Goal: Task Accomplishment & Management: Manage account settings

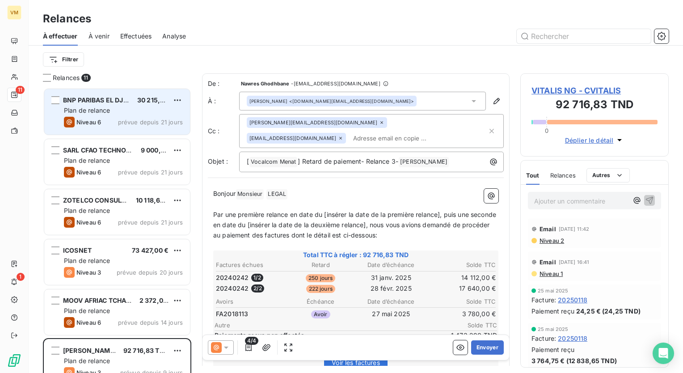
click at [118, 110] on div "Plan de relance" at bounding box center [123, 110] width 119 height 9
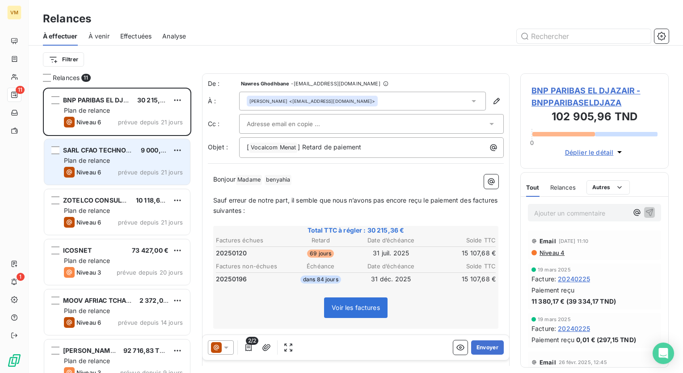
click at [159, 158] on div "Plan de relance" at bounding box center [123, 160] width 119 height 9
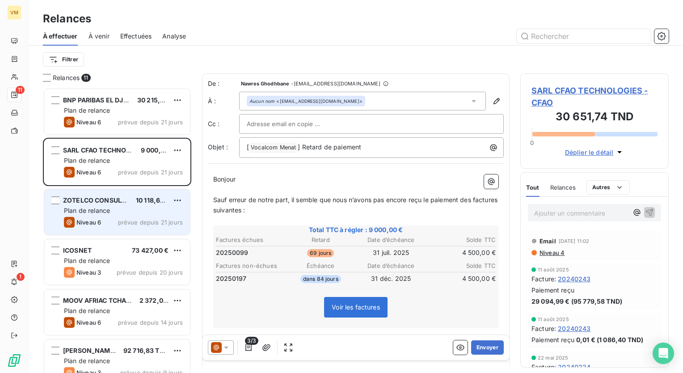
click at [142, 223] on span "prévue depuis 21 jours" at bounding box center [150, 222] width 65 height 7
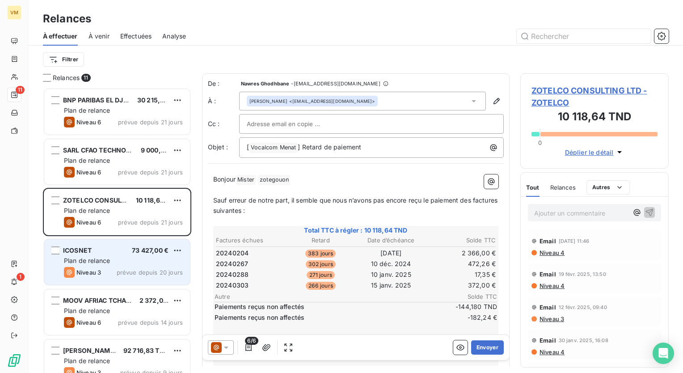
click at [130, 267] on div "Niveau 3 prévue depuis 20 jours" at bounding box center [123, 272] width 119 height 11
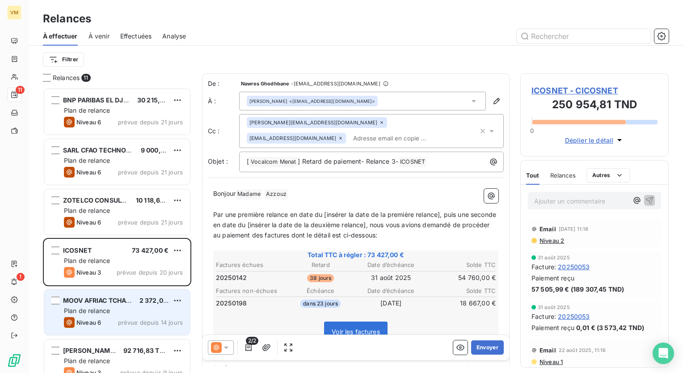
click at [117, 303] on span "MOOV AFRIAC TCHAD S.A" at bounding box center [103, 300] width 80 height 8
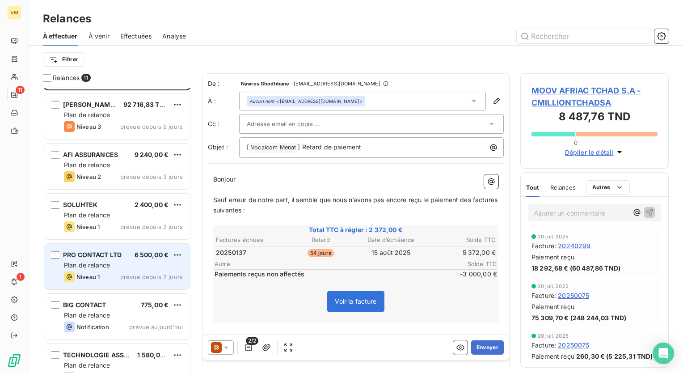
scroll to position [265, 0]
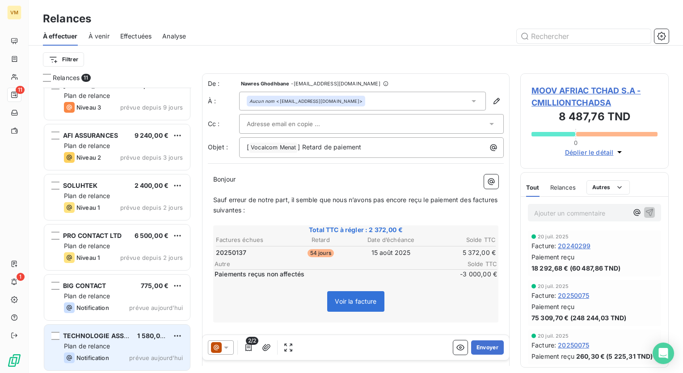
click at [125, 334] on span "TECHNOLOGIE ASSOCIATES" at bounding box center [107, 336] width 88 height 8
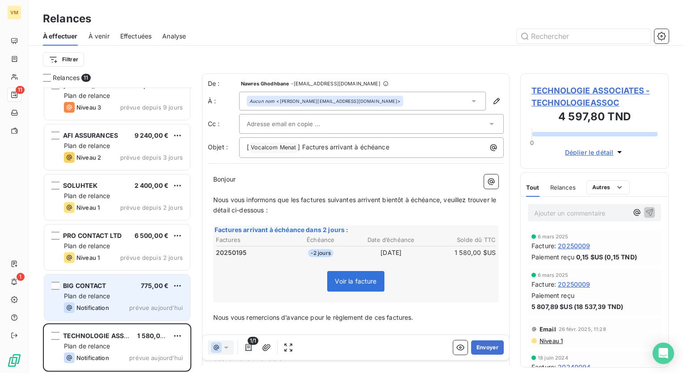
click at [170, 284] on div "BIG CONTACT 775,00 €" at bounding box center [123, 286] width 119 height 8
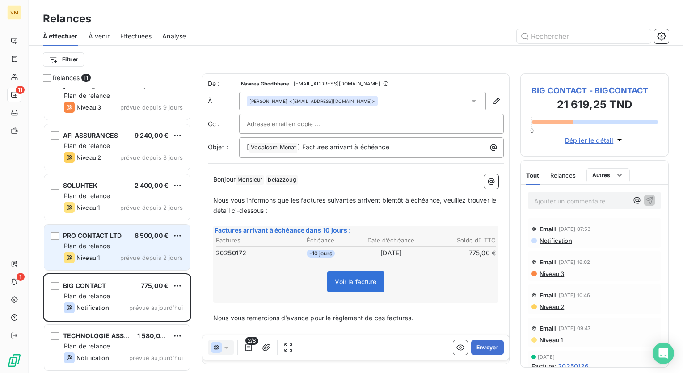
click at [143, 225] on div "PRO CONTACT LTD 6 500,00 € Plan de relance Niveau 1 prévue depuis 2 jours" at bounding box center [117, 247] width 146 height 46
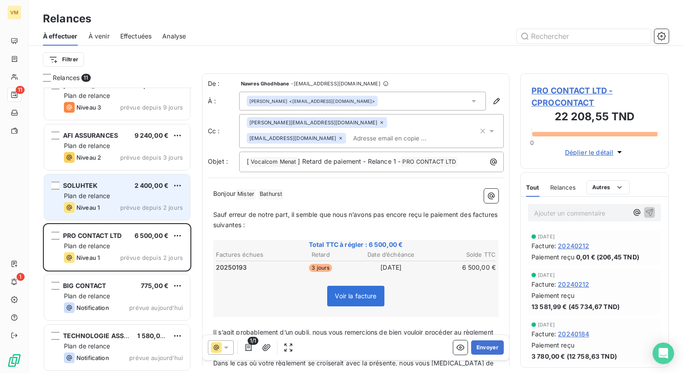
click at [145, 198] on div "Plan de relance" at bounding box center [123, 195] width 119 height 9
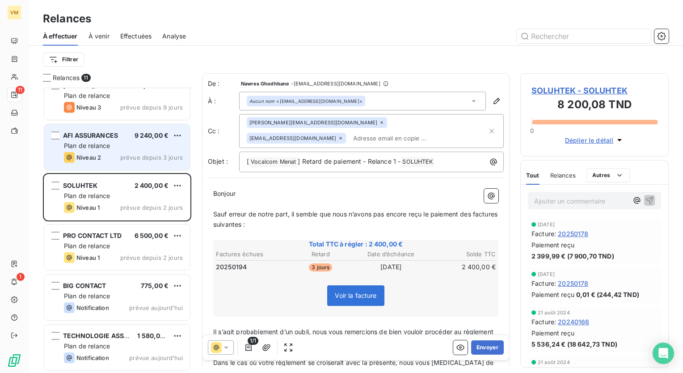
click at [157, 149] on div "Plan de relance" at bounding box center [123, 145] width 119 height 9
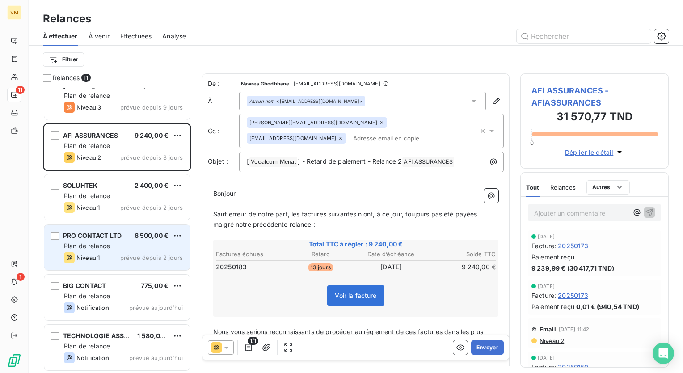
click at [116, 244] on div "Plan de relance" at bounding box center [123, 245] width 119 height 9
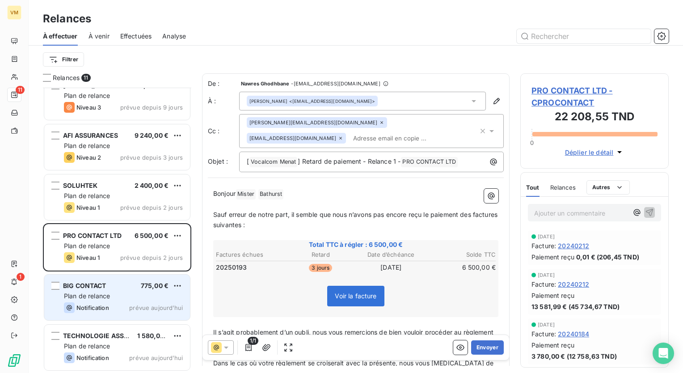
click at [91, 291] on div "Plan de relance" at bounding box center [123, 295] width 119 height 9
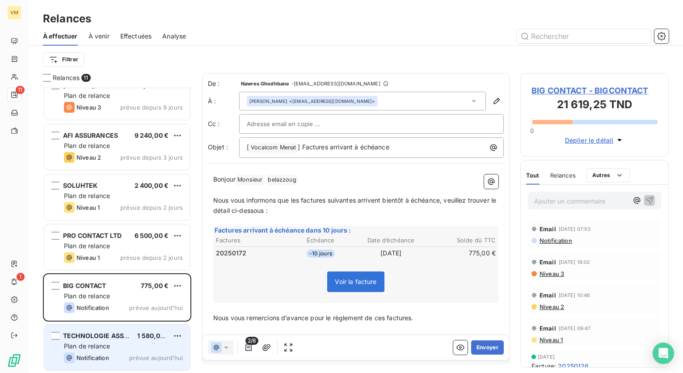
click at [100, 342] on span "Plan de relance" at bounding box center [87, 346] width 46 height 8
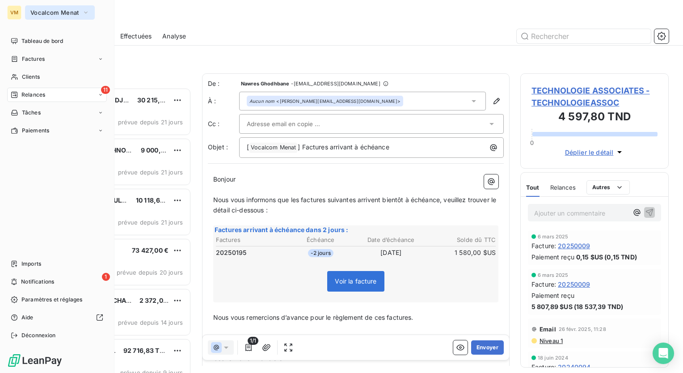
click at [28, 13] on button "Vocalcom Menat" at bounding box center [60, 12] width 70 height 14
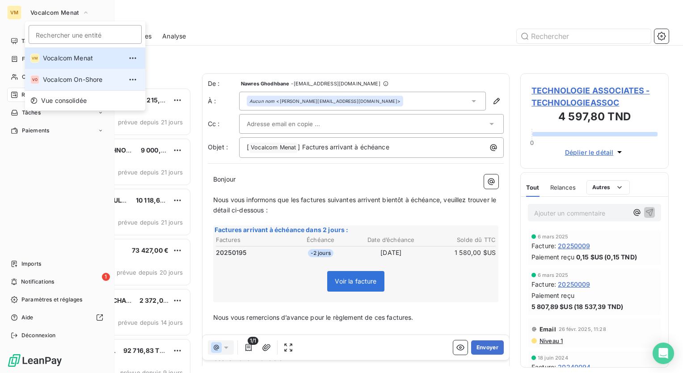
click at [57, 84] on li "VO Vocalcom On-Shore" at bounding box center [85, 79] width 120 height 21
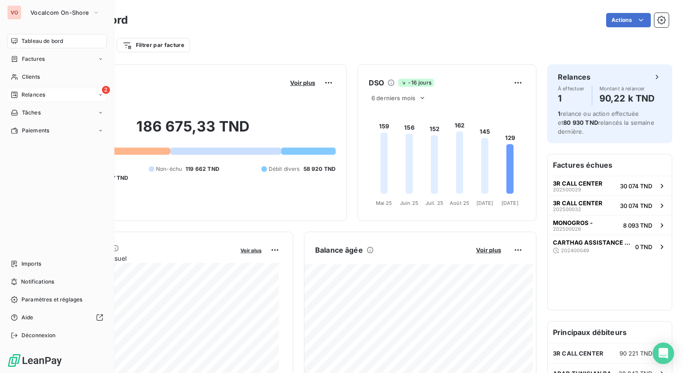
click at [77, 97] on div "2 Relances" at bounding box center [57, 95] width 100 height 14
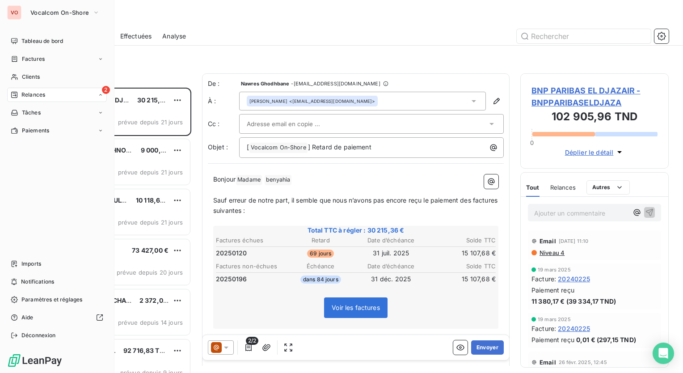
scroll to position [278, 141]
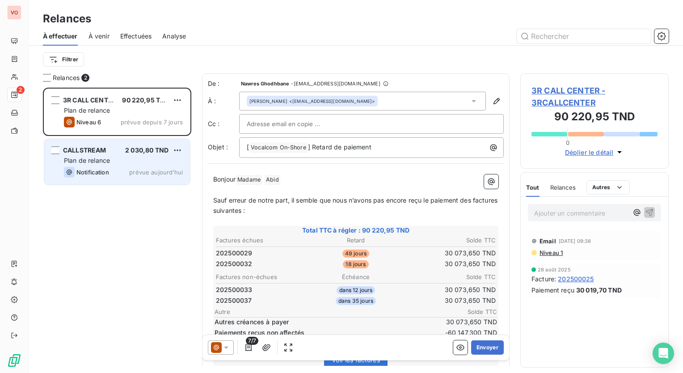
click at [146, 171] on span "prévue aujourd’hui" at bounding box center [156, 171] width 54 height 7
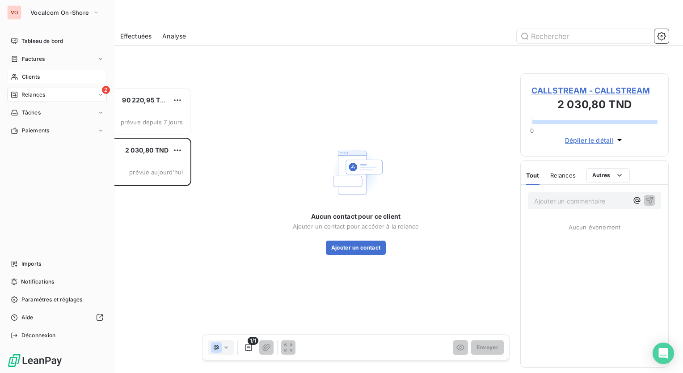
click at [36, 77] on span "Clients" at bounding box center [31, 77] width 18 height 8
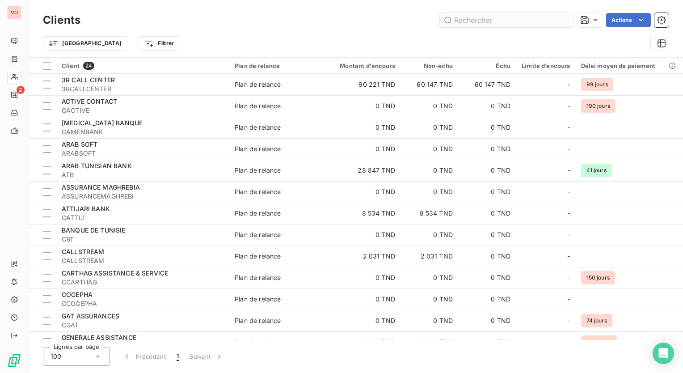
click at [466, 20] on input "text" at bounding box center [507, 20] width 134 height 14
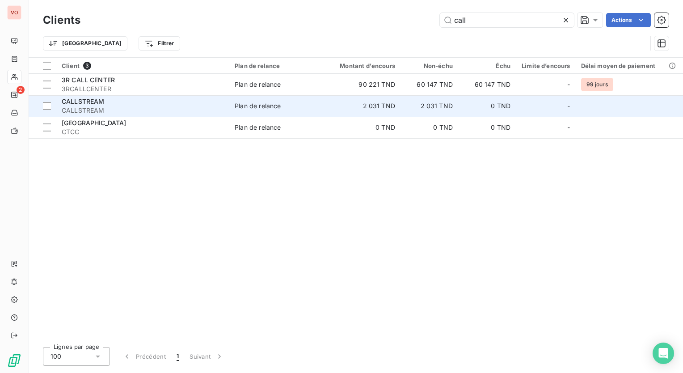
type input "call"
click at [347, 113] on td "2 031 TND" at bounding box center [361, 105] width 77 height 21
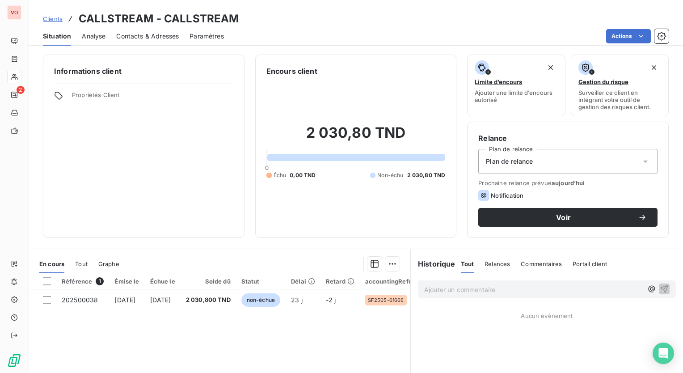
click at [159, 38] on span "Contacts & Adresses" at bounding box center [147, 36] width 63 height 9
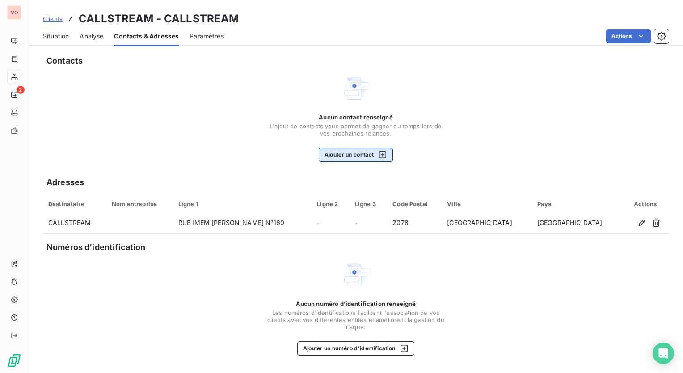
click at [388, 154] on button "Ajouter un contact" at bounding box center [356, 154] width 75 height 14
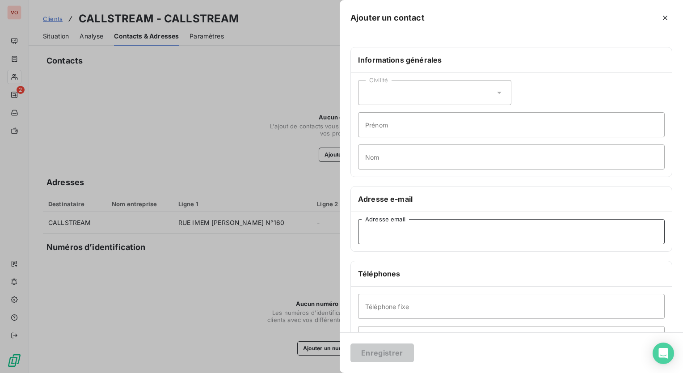
paste input "'[PERSON_NAME]' <[PERSON_NAME][EMAIL_ADDRESS][PERSON_NAME][DOMAIN_NAME]>"
drag, startPoint x: 386, startPoint y: 231, endPoint x: 368, endPoint y: 231, distance: 17.5
click at [368, 231] on input "'[PERSON_NAME]' <[PERSON_NAME][EMAIL_ADDRESS][PERSON_NAME][DOMAIN_NAME]>" at bounding box center [511, 231] width 307 height 25
type input "'cherif' <[EMAIL_ADDRESS][PERSON_NAME][DOMAIN_NAME]>"
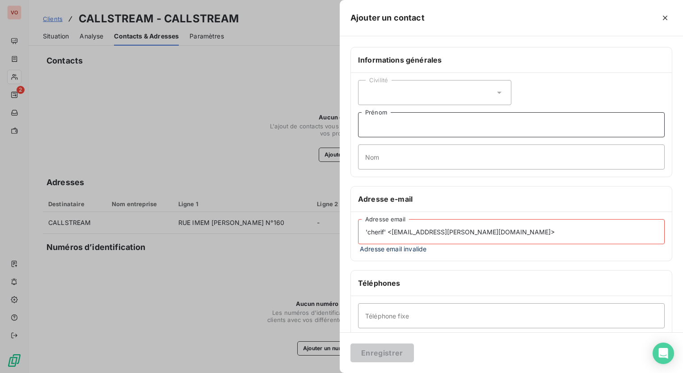
paste input "[PERSON_NAME]"
type input "[PERSON_NAME]"
drag, startPoint x: 384, startPoint y: 230, endPoint x: 368, endPoint y: 233, distance: 16.3
click at [368, 233] on input "'cherif' <[EMAIL_ADDRESS][PERSON_NAME][DOMAIN_NAME]>" at bounding box center [511, 231] width 307 height 25
paste input "cherif"
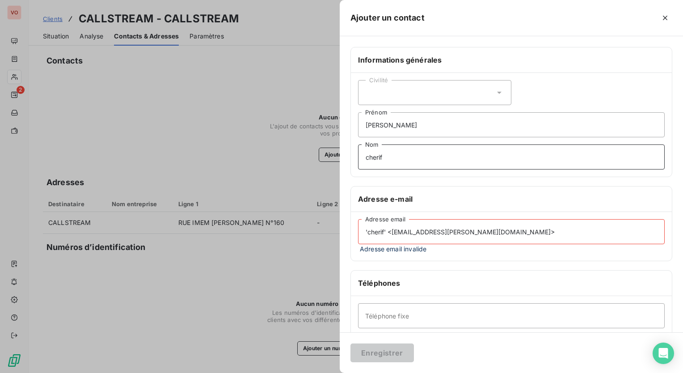
type input "cherif"
drag, startPoint x: 390, startPoint y: 230, endPoint x: 359, endPoint y: 231, distance: 30.4
click at [359, 231] on input "'cherif' <[EMAIL_ADDRESS][PERSON_NAME][DOMAIN_NAME]>" at bounding box center [511, 231] width 307 height 25
click at [455, 239] on input "[EMAIL_ADDRESS][PERSON_NAME][DOMAIN_NAME]>" at bounding box center [511, 231] width 307 height 25
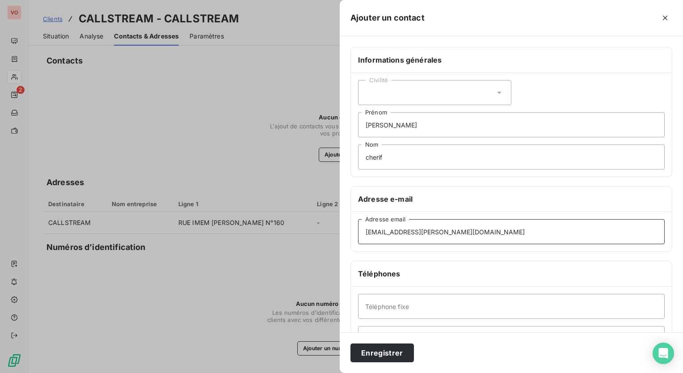
type input "[EMAIL_ADDRESS][PERSON_NAME][DOMAIN_NAME]"
click at [489, 91] on div "Civilité" at bounding box center [434, 92] width 153 height 25
click at [416, 129] on li "Monsieur" at bounding box center [434, 131] width 153 height 16
click at [387, 352] on button "Enregistrer" at bounding box center [381, 352] width 63 height 19
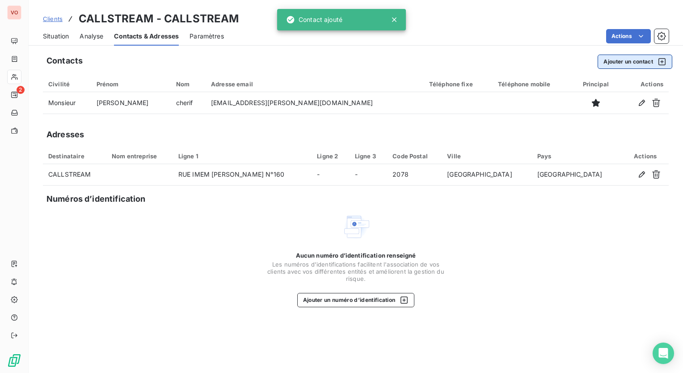
click at [651, 62] on button "Ajouter un contact" at bounding box center [634, 62] width 75 height 14
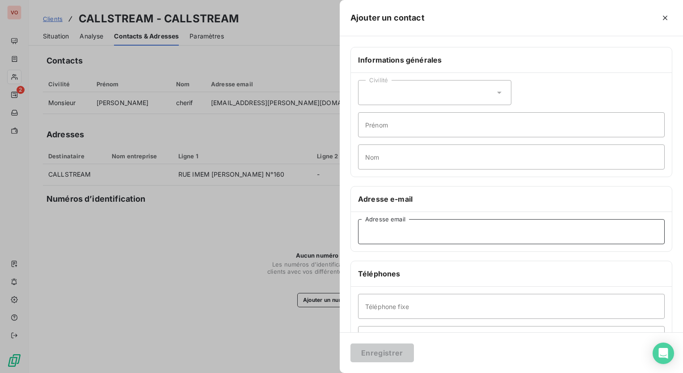
paste input "[EMAIL_ADDRESS][DOMAIN_NAME]'"
drag, startPoint x: 367, startPoint y: 233, endPoint x: 359, endPoint y: 232, distance: 7.7
click at [359, 232] on input "[EMAIL_ADDRESS][DOMAIN_NAME]" at bounding box center [511, 231] width 307 height 25
click at [500, 231] on input "[EMAIL_ADDRESS][DOMAIN_NAME]" at bounding box center [511, 231] width 307 height 25
type input "[EMAIL_ADDRESS][DOMAIN_NAME]"
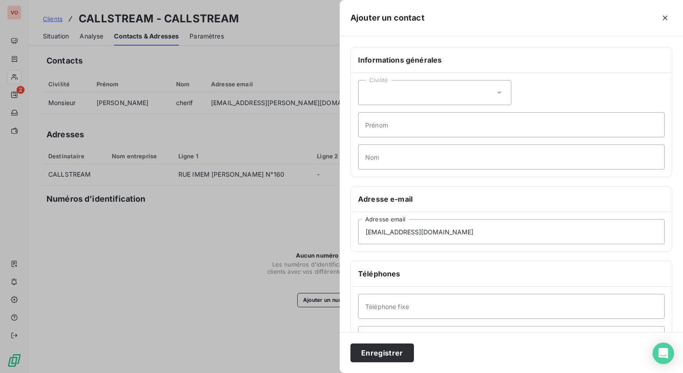
click at [496, 81] on div "Civilité" at bounding box center [434, 92] width 153 height 25
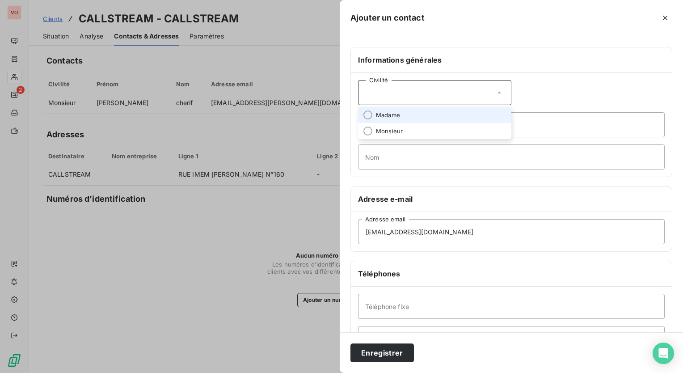
click at [492, 85] on div "Civilité" at bounding box center [434, 92] width 153 height 25
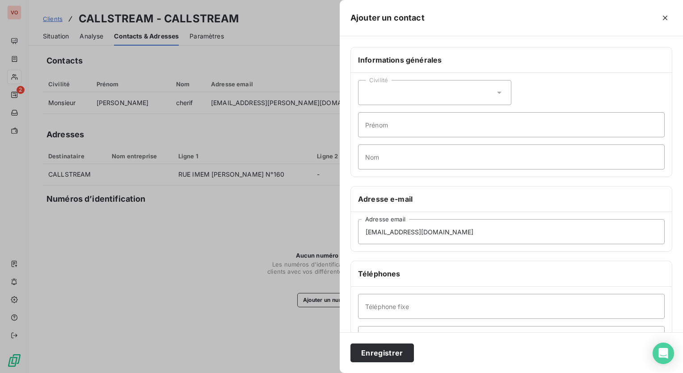
click at [483, 96] on div "Civilité" at bounding box center [434, 92] width 153 height 25
click at [461, 132] on li "Monsieur" at bounding box center [434, 131] width 153 height 16
click at [456, 130] on input "Prénom" at bounding box center [511, 124] width 307 height 25
type input "sami"
click at [377, 351] on button "Enregistrer" at bounding box center [381, 352] width 63 height 19
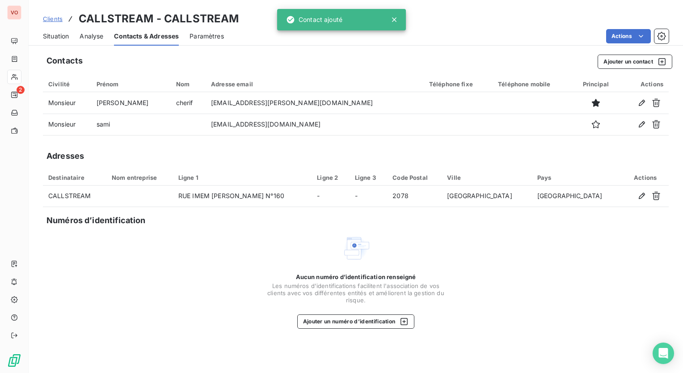
click at [541, 310] on div "Aucun numéro d’identification renseigné Les numéros d'identifications faciliten…" at bounding box center [356, 281] width 626 height 95
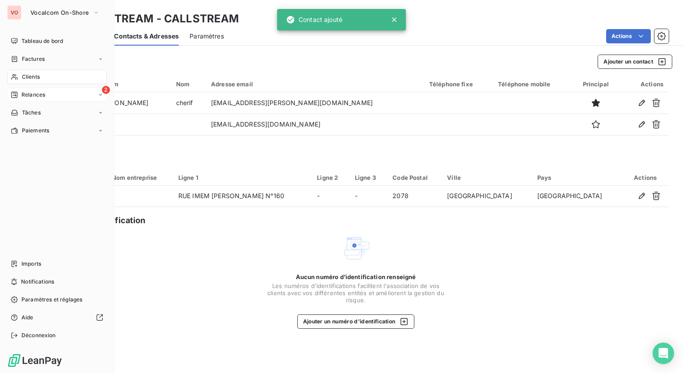
click at [49, 96] on div "2 Relances" at bounding box center [57, 95] width 100 height 14
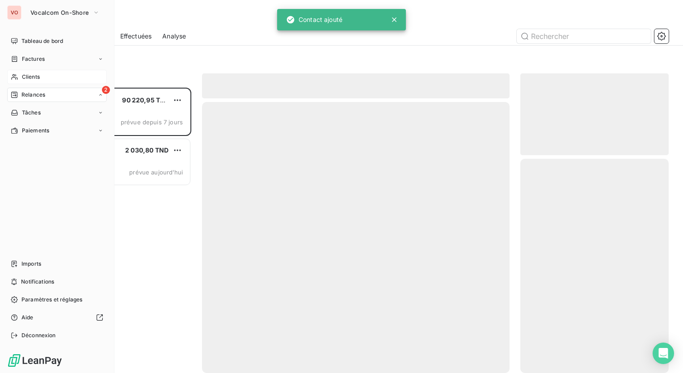
scroll to position [278, 141]
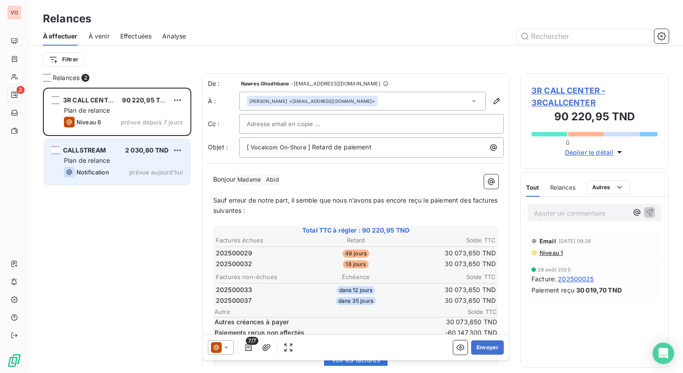
click at [146, 177] on div "CALLSTREAM 2 030,80 TND Plan de relance Notification prévue aujourd’hui" at bounding box center [117, 162] width 146 height 46
